Goal: Transaction & Acquisition: Book appointment/travel/reservation

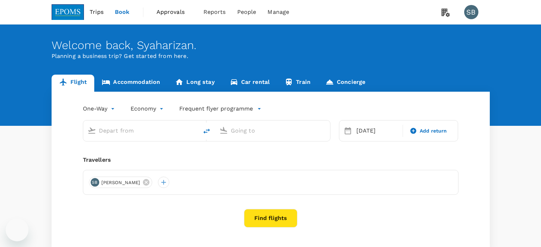
type input "Kuala Lumpur Intl ([GEOGRAPHIC_DATA])"
type input "Kuching Intl (KCH)"
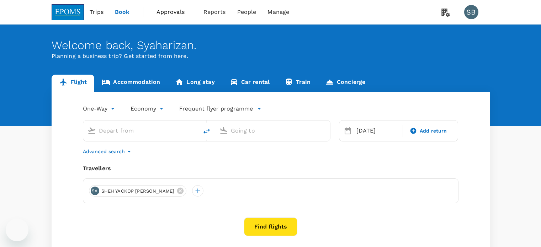
type input "Kuala Lumpur Intl ([GEOGRAPHIC_DATA])"
type input "Kuching Intl (KCH)"
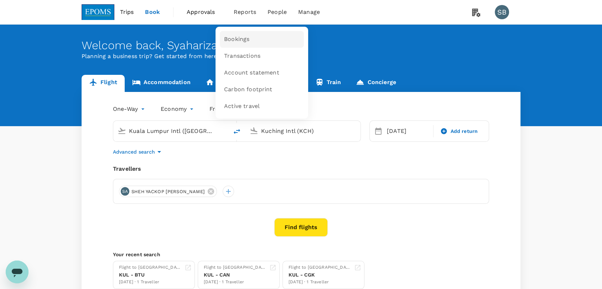
click at [248, 40] on link "Bookings" at bounding box center [262, 39] width 84 height 17
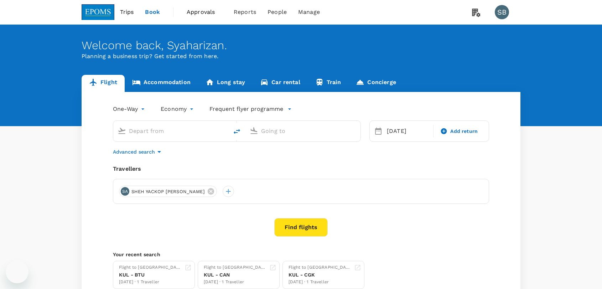
type input "Kuala Lumpur Intl ([GEOGRAPHIC_DATA])"
type input "Kuching Intl (KCH)"
